Goal: Check status

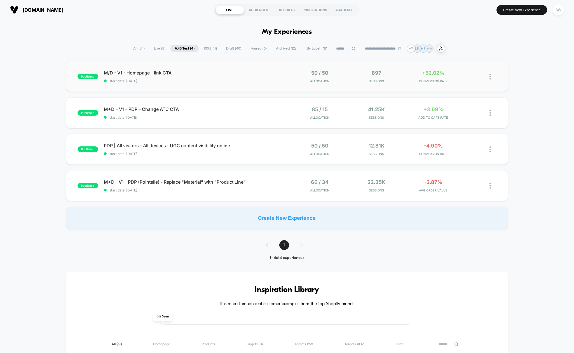
click at [243, 72] on span "M/D - V1 - Homepage - link CTA" at bounding box center [195, 73] width 183 height 6
